Goal: Task Accomplishment & Management: Use online tool/utility

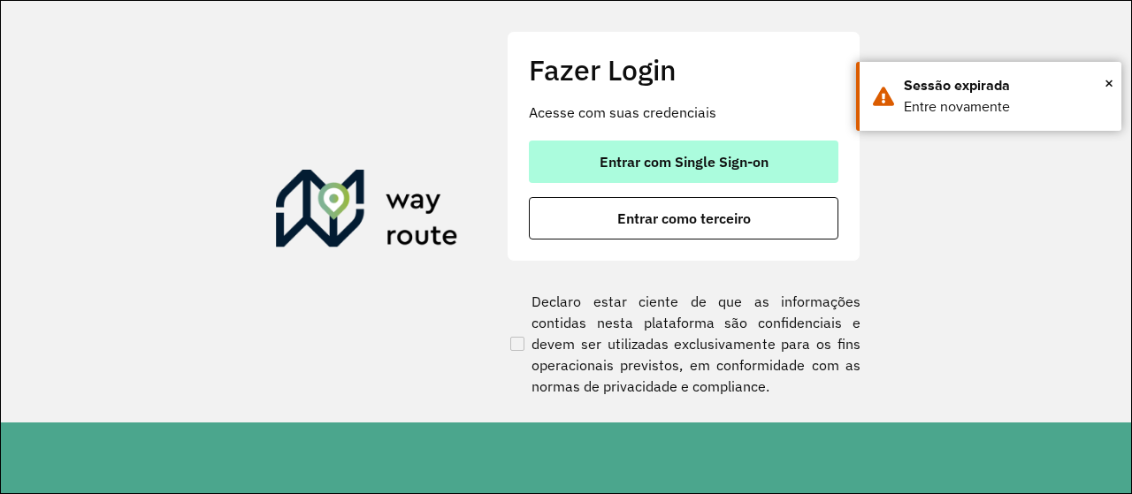
click at [679, 168] on span "Entrar com Single Sign-on" at bounding box center [684, 162] width 169 height 14
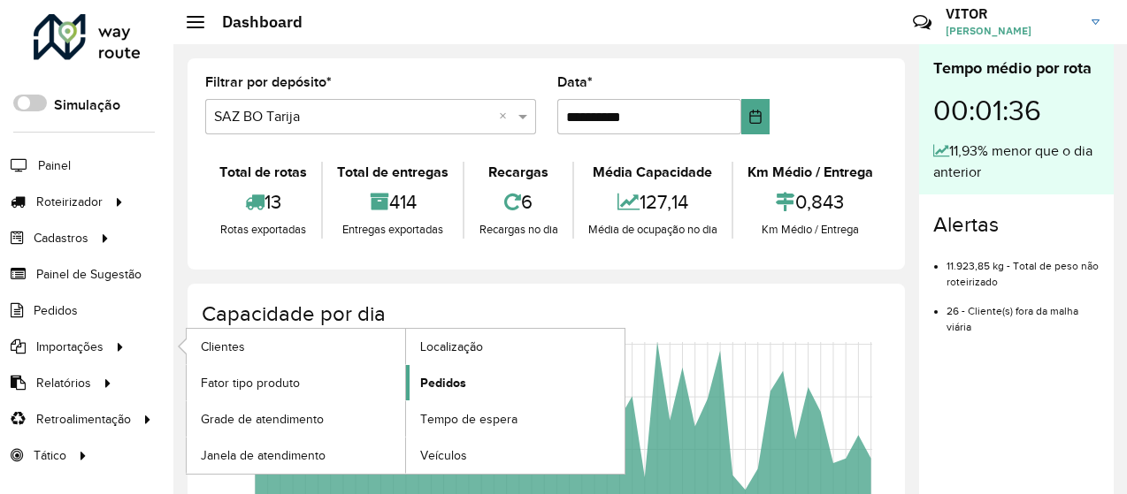
click at [441, 376] on span "Pedidos" at bounding box center [443, 383] width 46 height 19
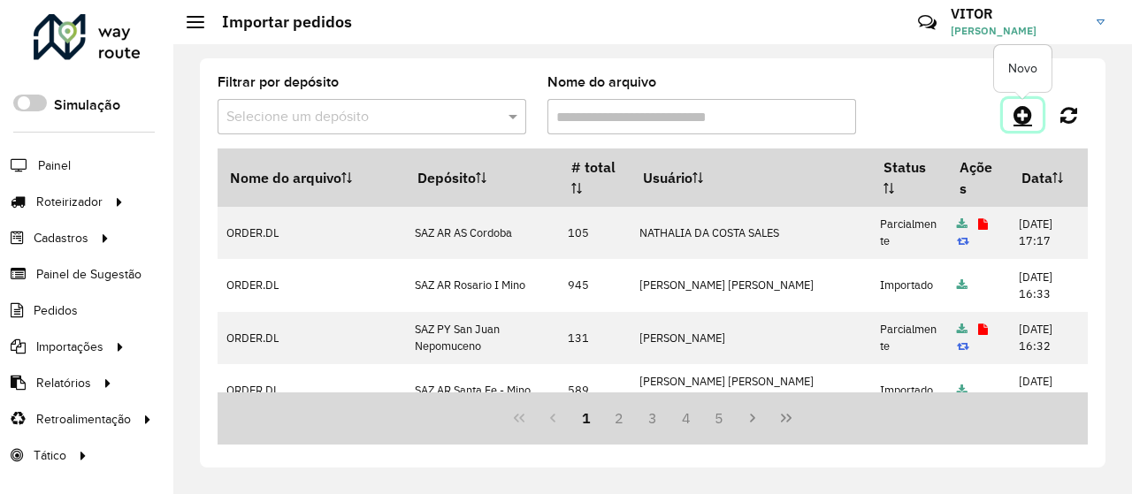
click at [1014, 121] on icon at bounding box center [1023, 114] width 19 height 21
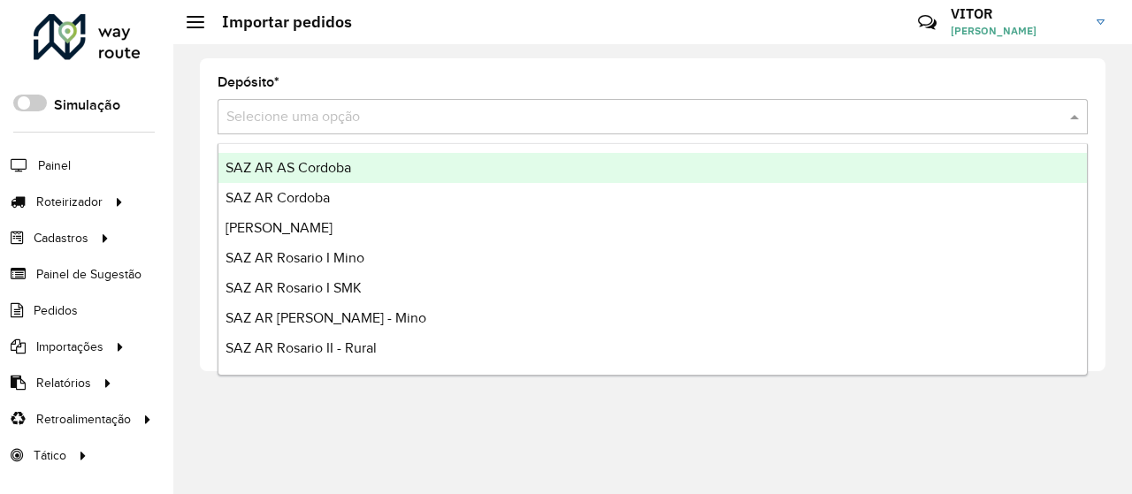
click at [265, 121] on input "text" at bounding box center [634, 117] width 817 height 21
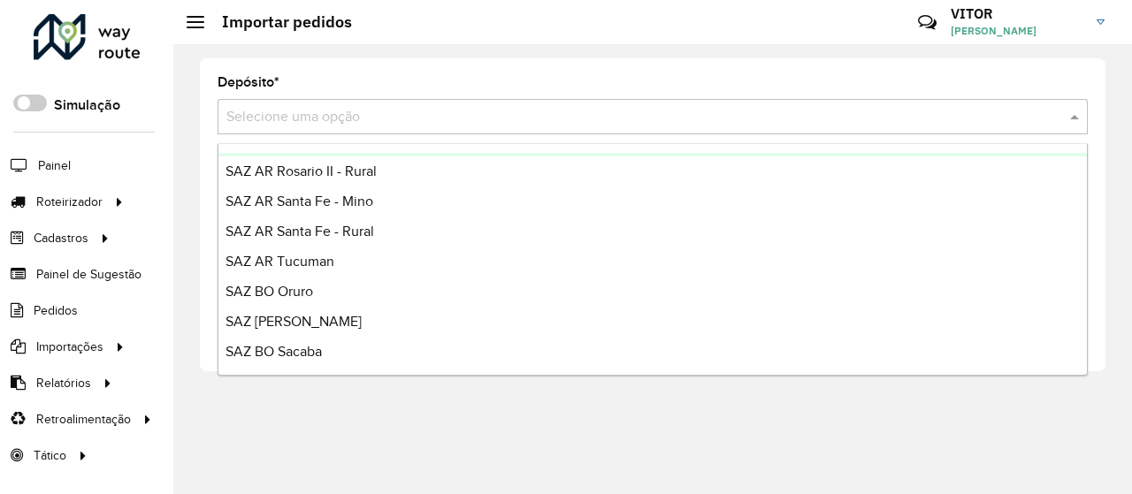
scroll to position [265, 0]
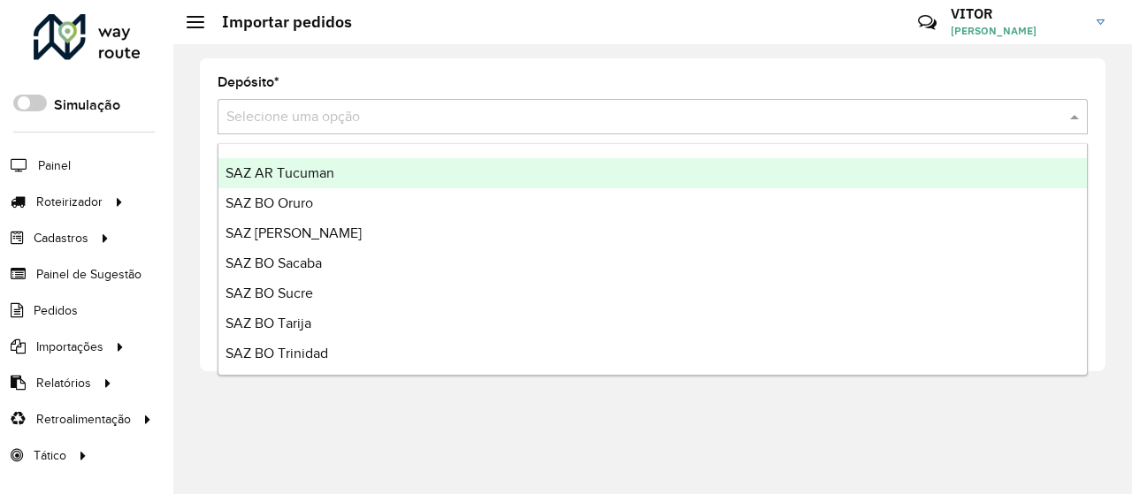
click at [326, 174] on span "SAZ AR Tucuman" at bounding box center [280, 172] width 109 height 15
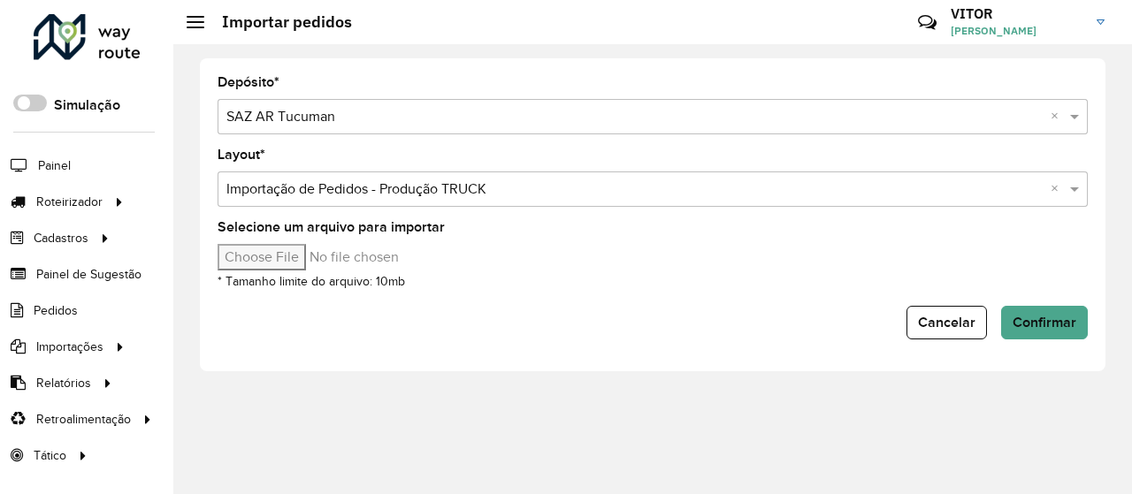
click at [256, 260] on input "Selecione um arquivo para importar" at bounding box center [368, 257] width 301 height 27
type input "**********"
click at [1067, 316] on span "Confirmar" at bounding box center [1045, 322] width 64 height 15
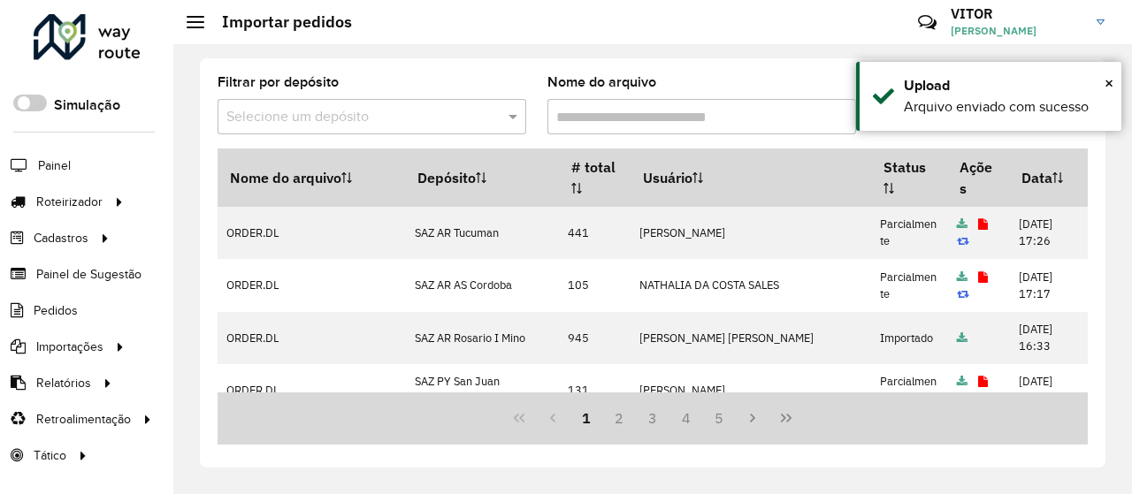
click at [792, 70] on div "Filtrar por depósito Selecione um depósito Nome do arquivo Nome do arquivo Depó…" at bounding box center [653, 262] width 906 height 409
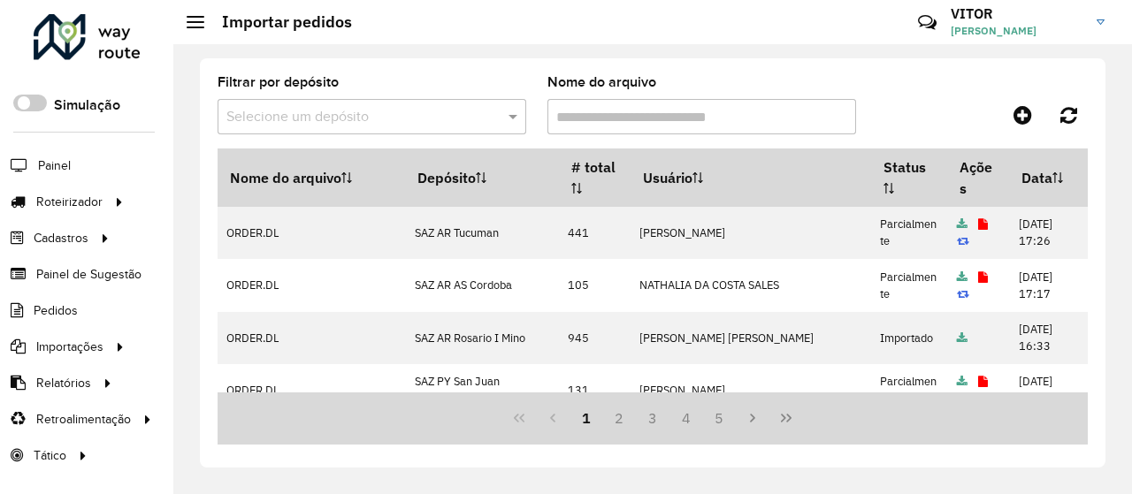
click at [1107, 80] on div "Filtrar por depósito Selecione um depósito Nome do arquivo Nome do arquivo Depó…" at bounding box center [652, 269] width 959 height 450
click at [988, 96] on div "Filtrar por depósito Selecione um depósito Nome do arquivo" at bounding box center [653, 112] width 870 height 73
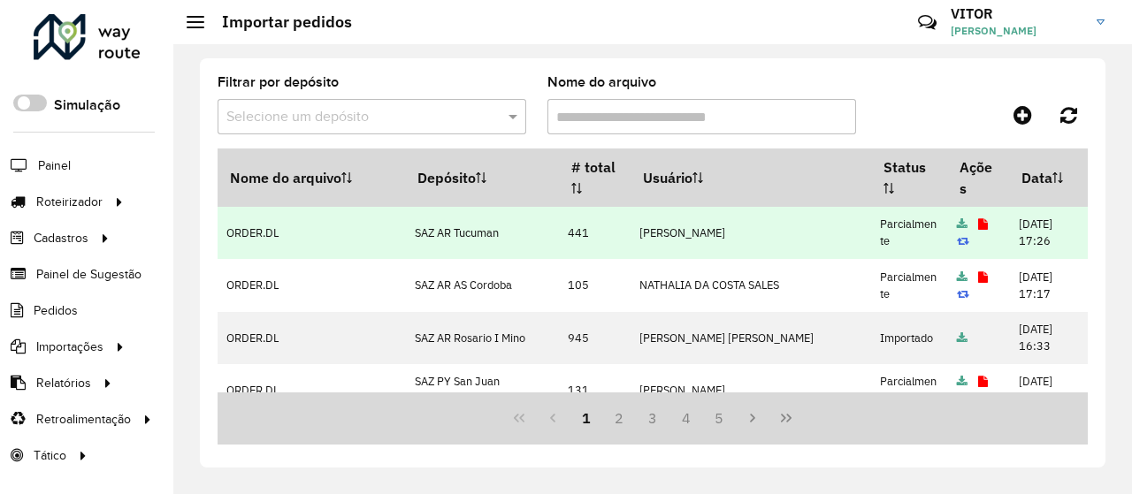
click at [978, 222] on icon at bounding box center [983, 224] width 10 height 11
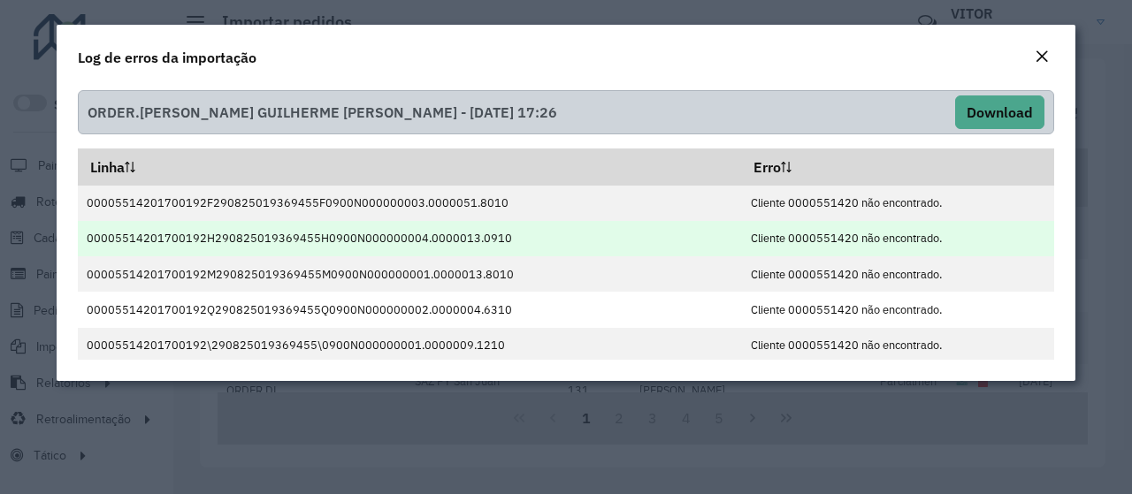
scroll to position [37, 0]
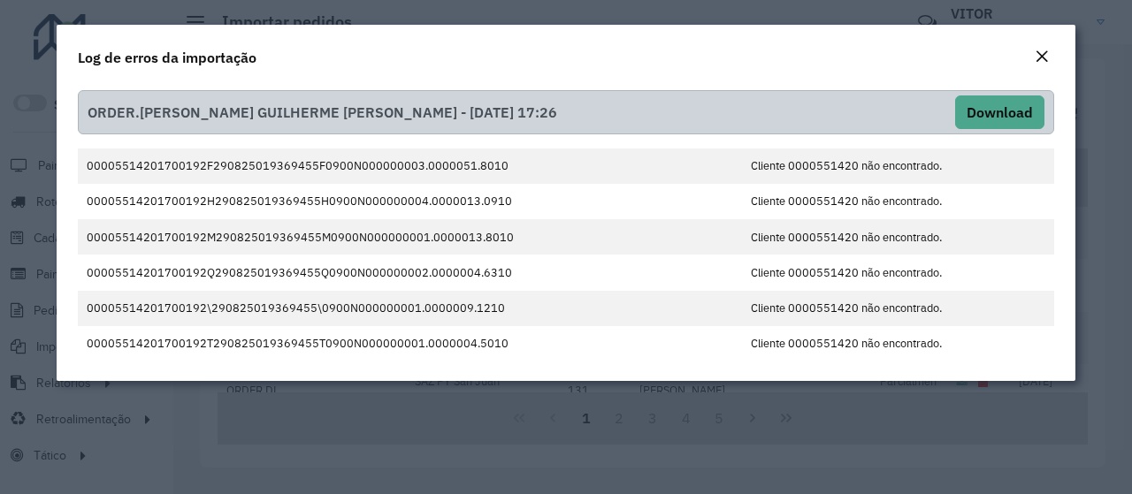
click at [1035, 59] on em "Close" at bounding box center [1042, 57] width 14 height 14
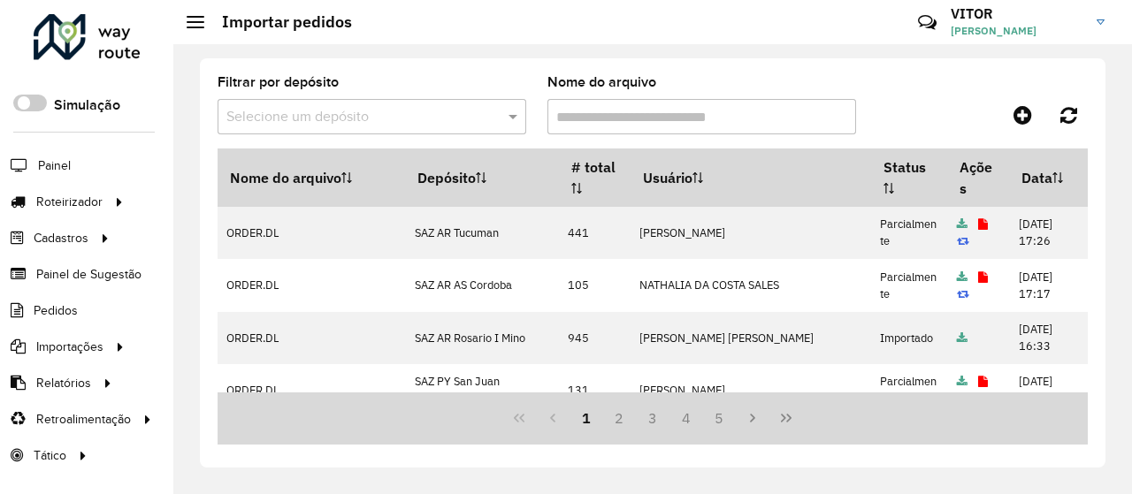
click at [916, 95] on div "Filtrar por depósito Selecione um depósito Nome do arquivo" at bounding box center [653, 112] width 870 height 73
